Goal: Information Seeking & Learning: Learn about a topic

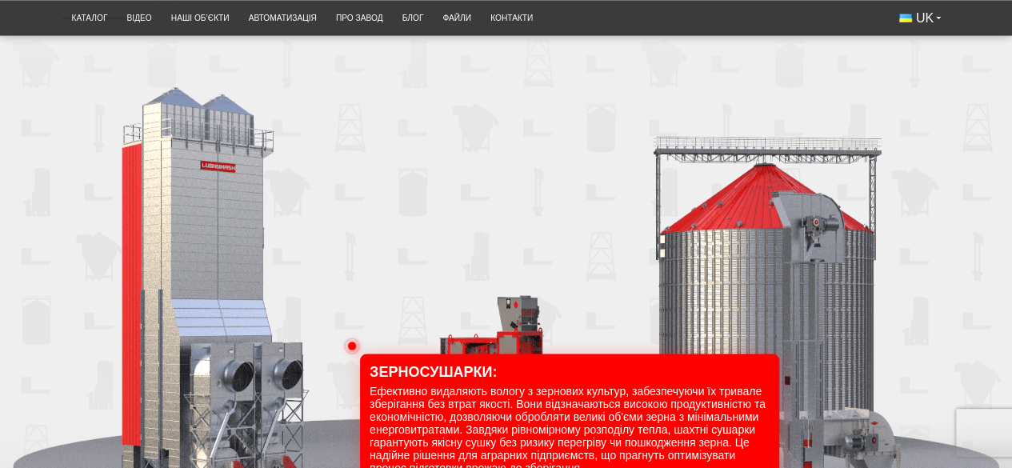
scroll to position [1441, 0]
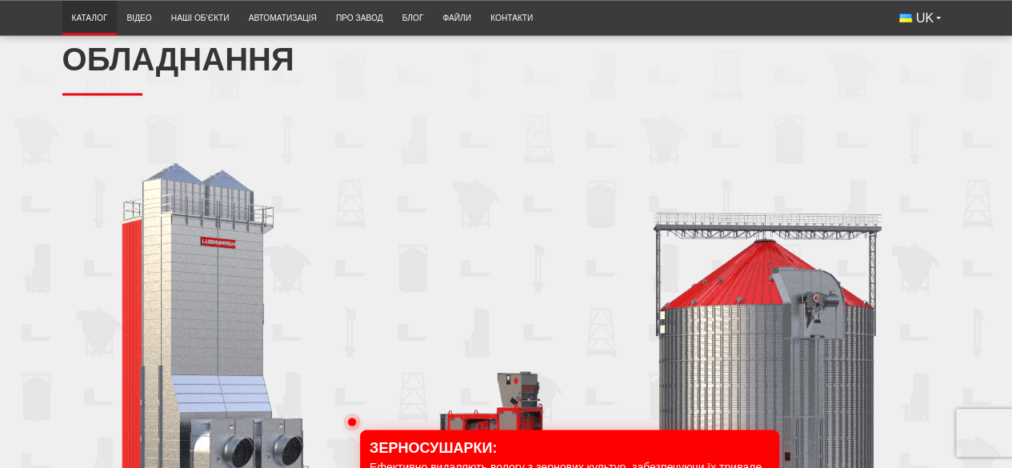
click at [98, 15] on link "Каталог" at bounding box center [89, 18] width 55 height 26
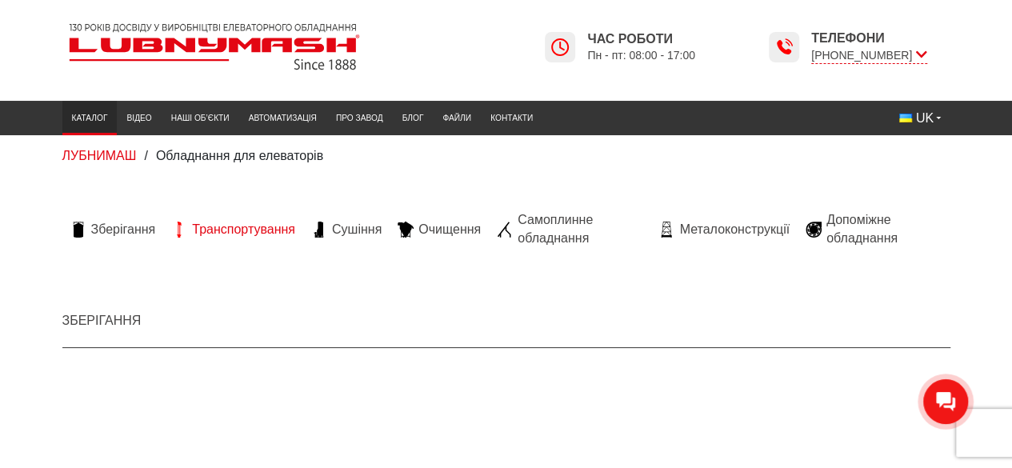
click at [245, 229] on span "Транспортування" at bounding box center [243, 230] width 103 height 18
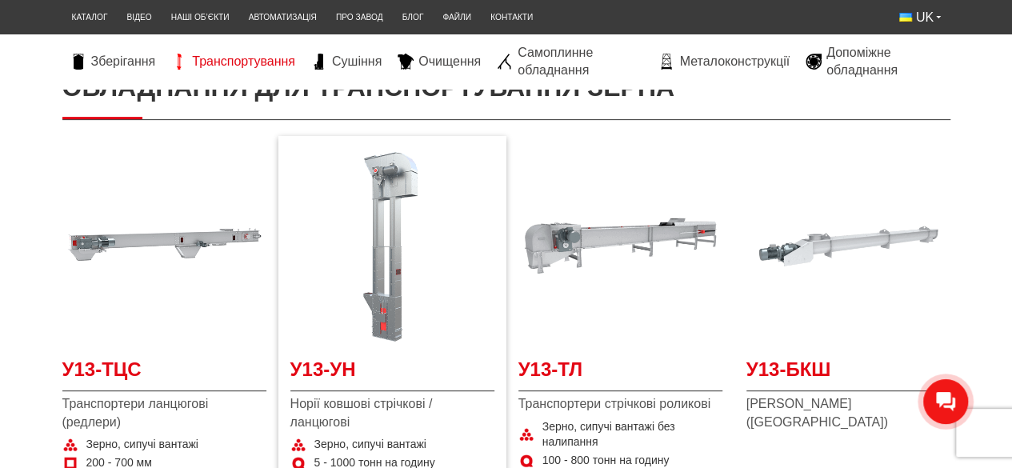
scroll to position [320, 0]
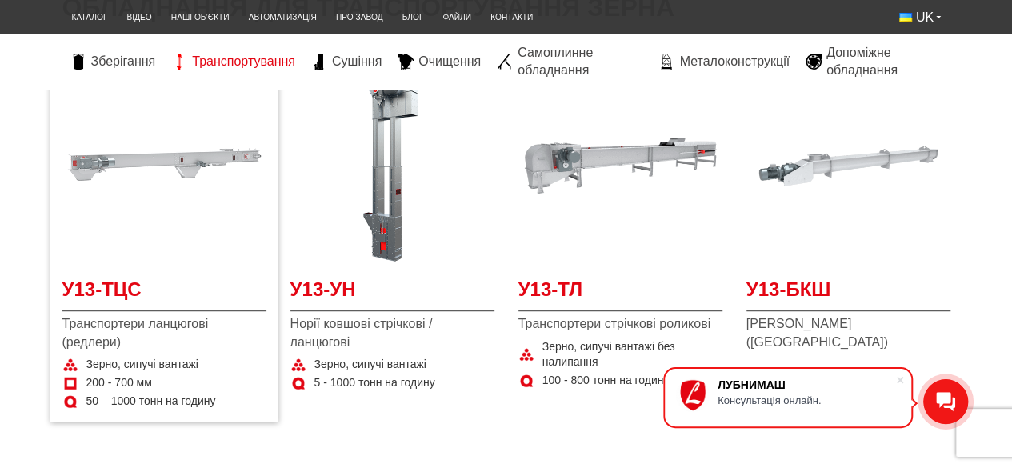
click at [152, 164] on img at bounding box center [164, 166] width 204 height 204
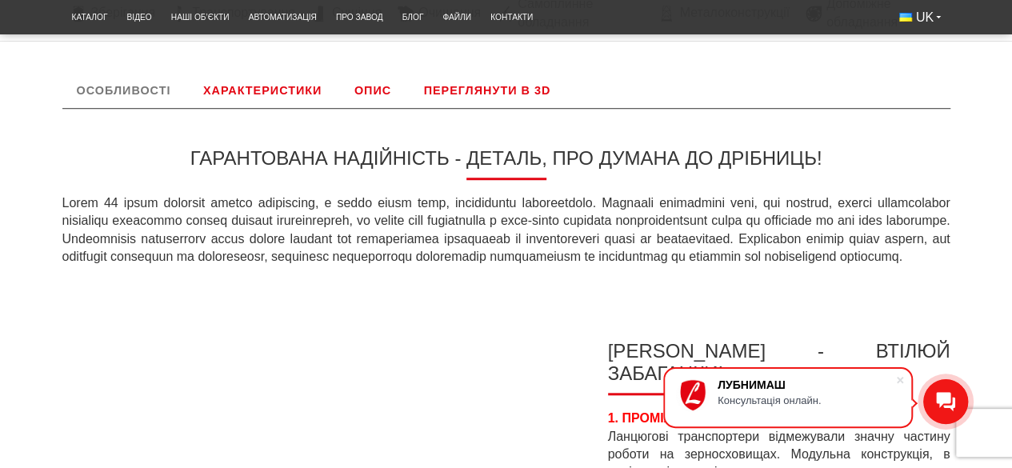
scroll to position [400, 0]
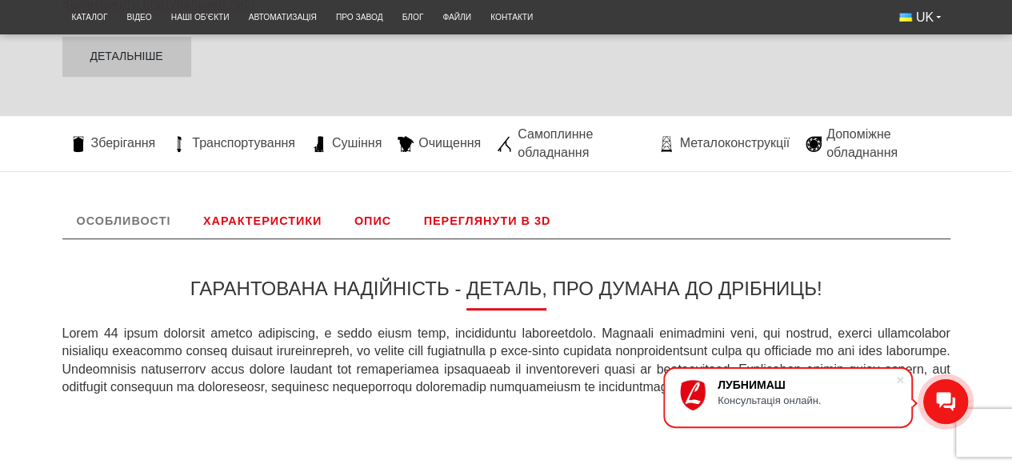
click at [249, 224] on link "Характеристики" at bounding box center [262, 220] width 147 height 35
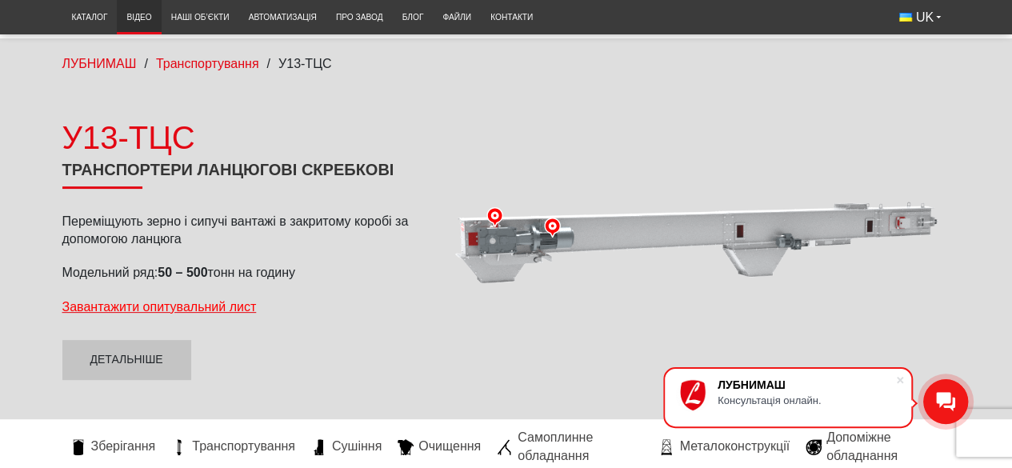
scroll to position [0, 0]
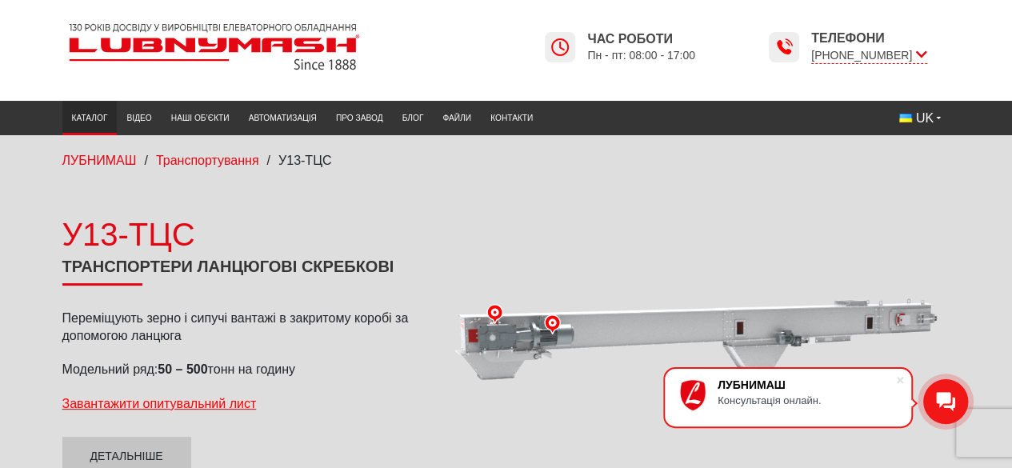
click at [86, 118] on link "Каталог" at bounding box center [89, 118] width 55 height 26
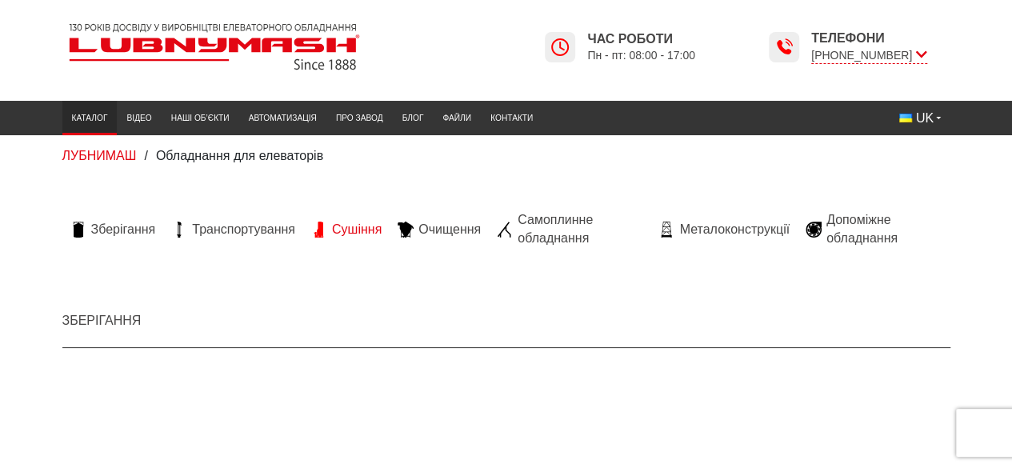
click at [359, 228] on span "Сушіння" at bounding box center [357, 230] width 50 height 18
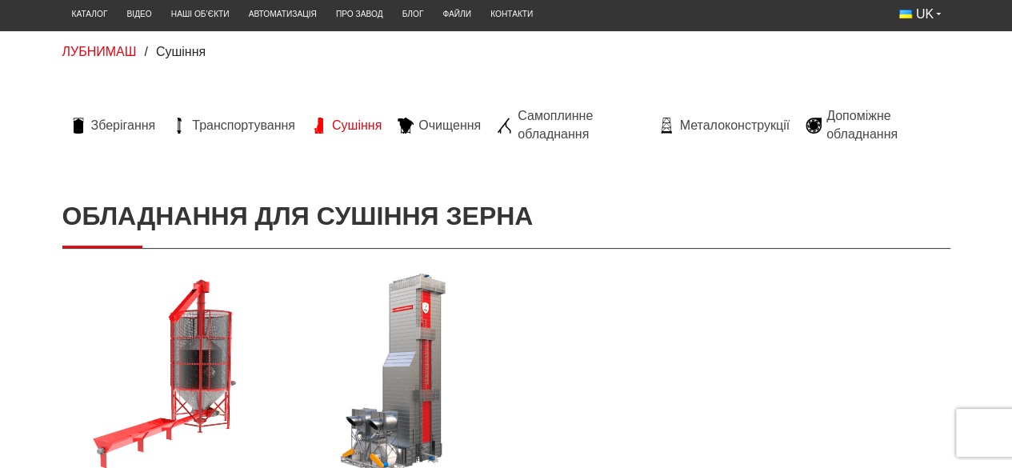
scroll to position [240, 0]
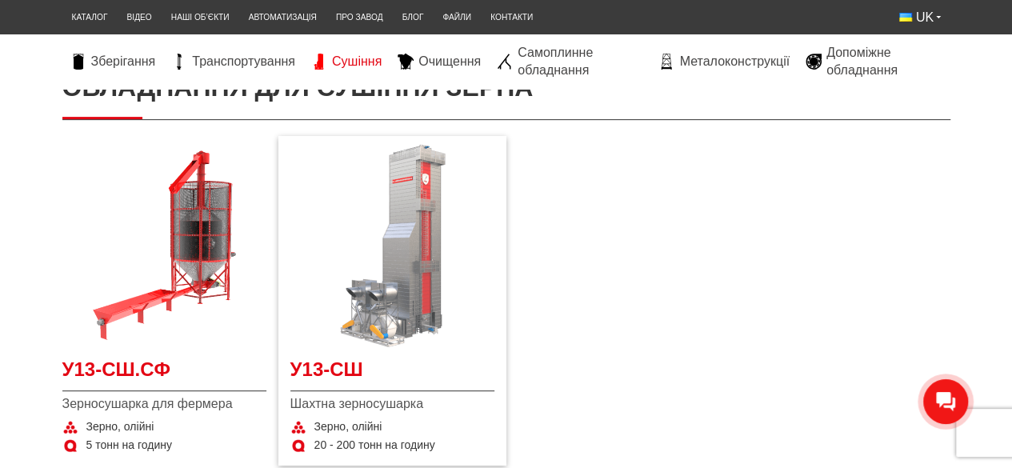
click at [417, 238] on img at bounding box center [393, 246] width 204 height 204
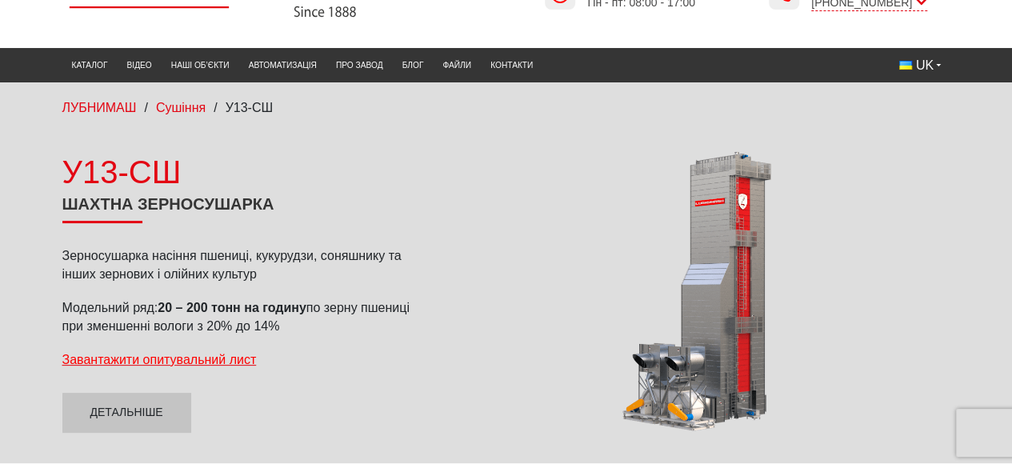
scroll to position [240, 0]
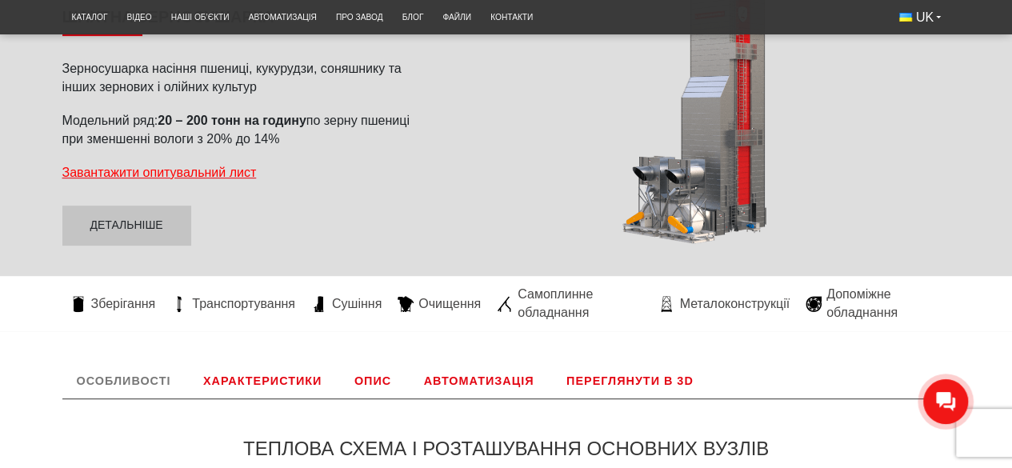
click at [272, 380] on link "Характеристики" at bounding box center [262, 380] width 147 height 35
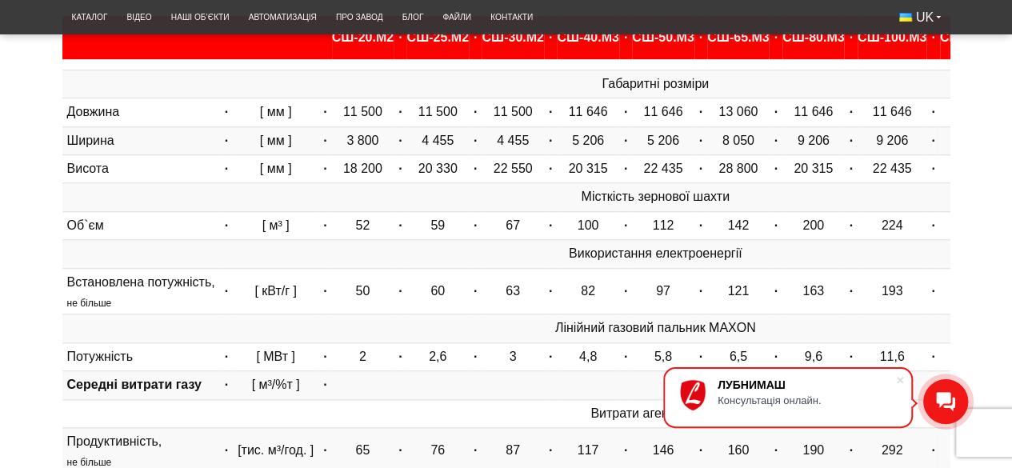
scroll to position [547, 0]
